Goal: Check status: Check status

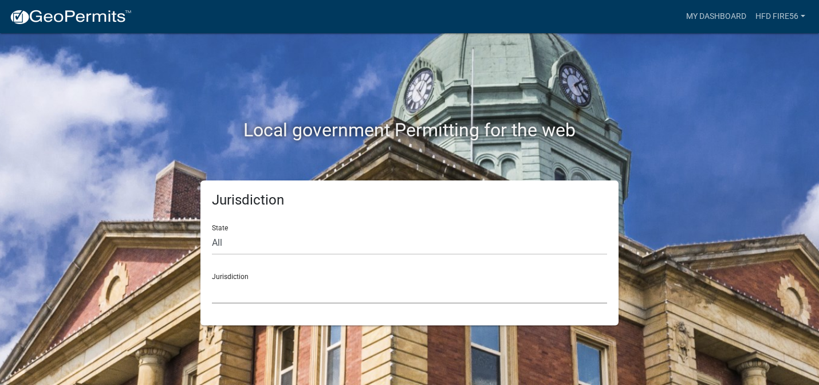
click at [380, 285] on select "Custer County, Colorado Carroll County, Georgia Cook County, Georgia Crawford C…" at bounding box center [409, 291] width 395 height 23
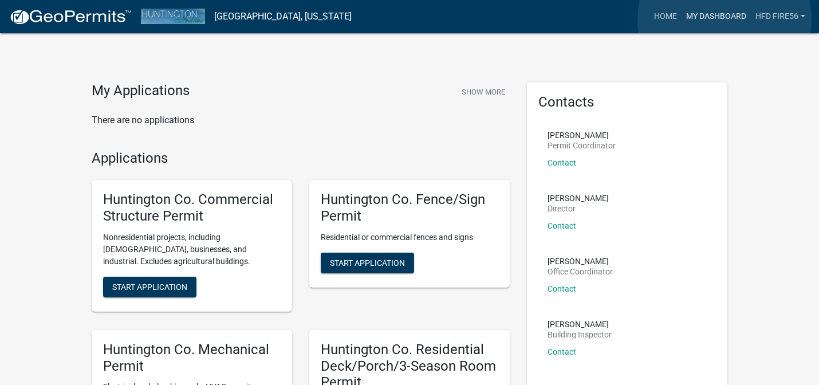
click at [725, 19] on link "My Dashboard" at bounding box center [716, 17] width 69 height 22
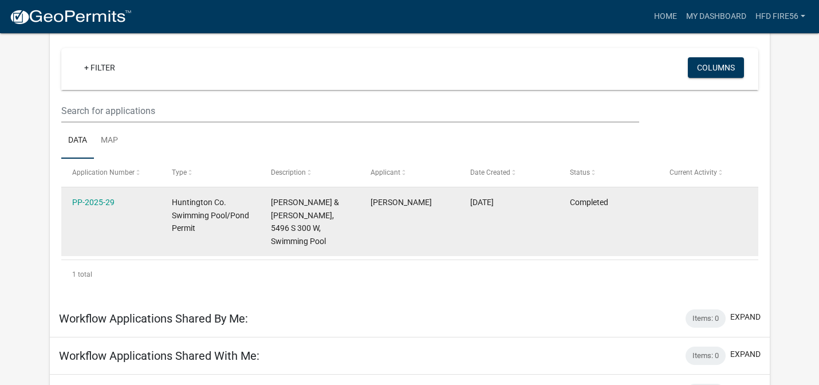
scroll to position [148, 0]
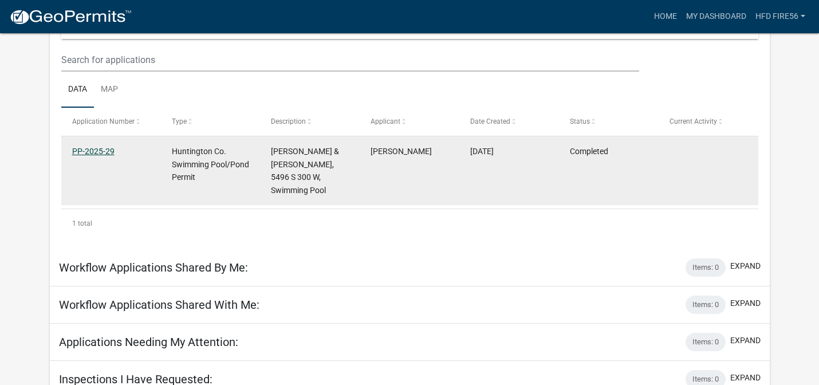
click at [104, 154] on link "PP-2025-29" at bounding box center [93, 151] width 42 height 9
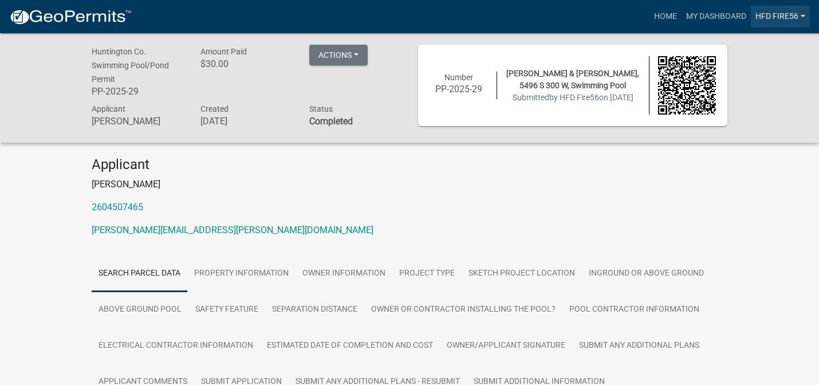
click at [776, 14] on link "HFD Fire56" at bounding box center [780, 17] width 59 height 22
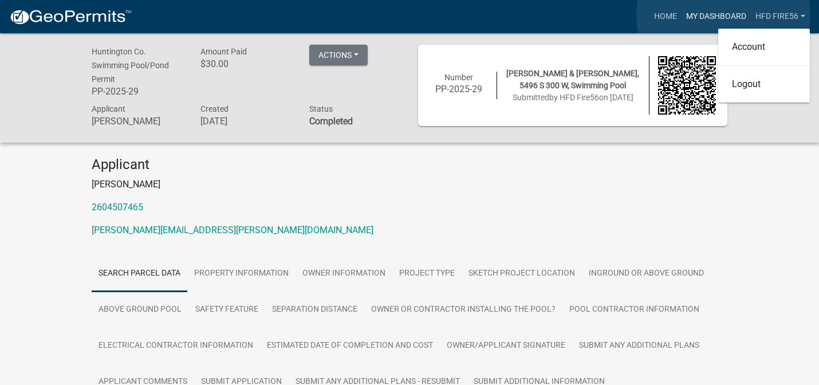
click at [724, 15] on link "My Dashboard" at bounding box center [716, 17] width 69 height 22
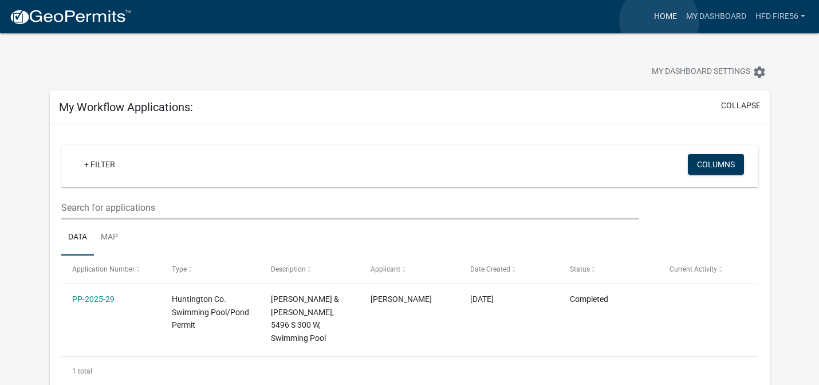
click at [660, 22] on link "Home" at bounding box center [666, 17] width 32 height 22
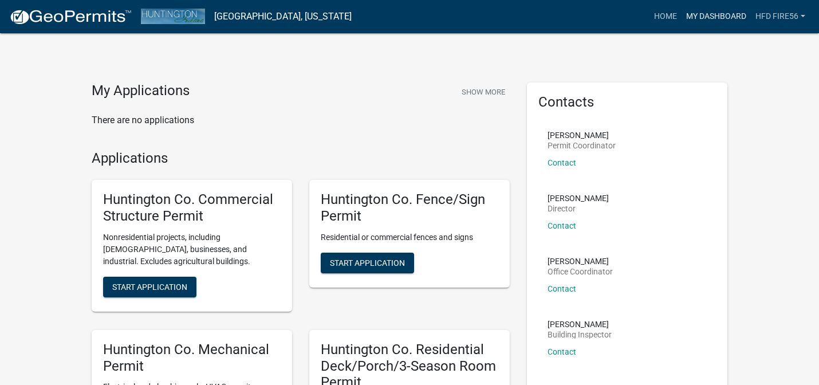
click at [724, 14] on link "My Dashboard" at bounding box center [716, 17] width 69 height 22
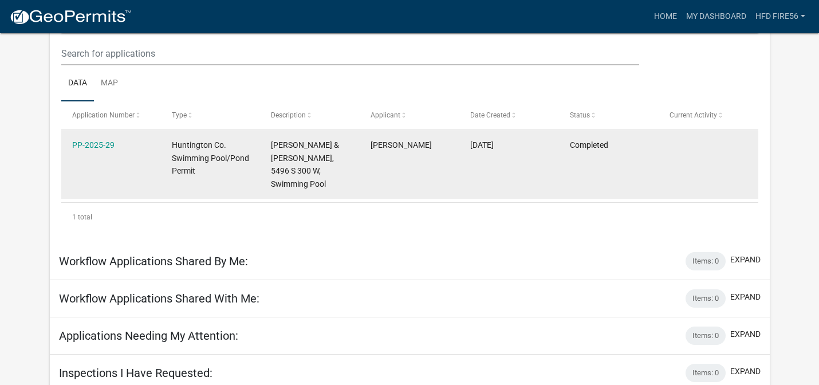
scroll to position [134, 0]
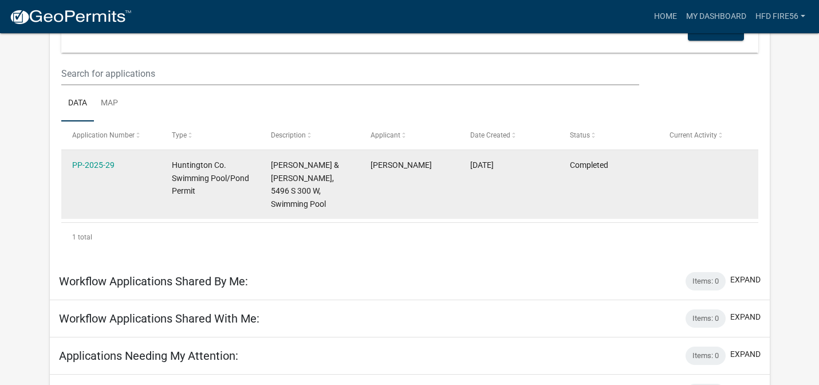
click at [113, 182] on datatable-body-cell "PP-2025-29" at bounding box center [111, 184] width 100 height 69
click at [96, 162] on link "PP-2025-29" at bounding box center [93, 164] width 42 height 9
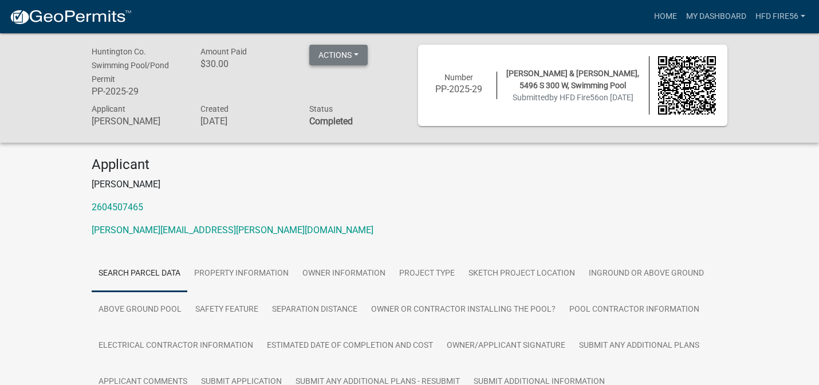
click at [358, 52] on button "Actions" at bounding box center [338, 55] width 58 height 21
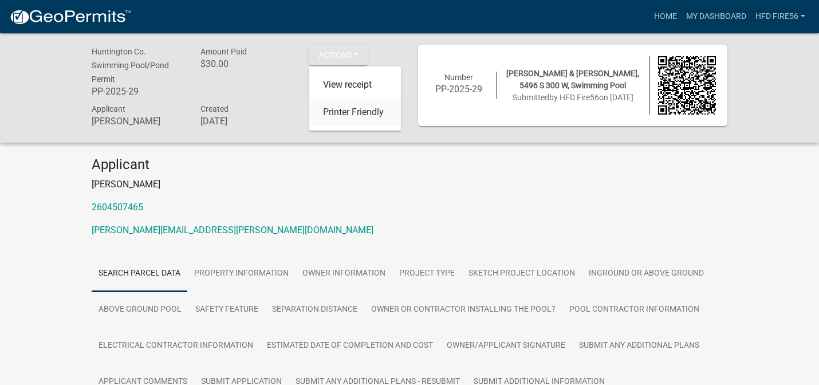
click at [370, 109] on link "Printer Friendly" at bounding box center [355, 113] width 92 height 28
